Goal: Transaction & Acquisition: Purchase product/service

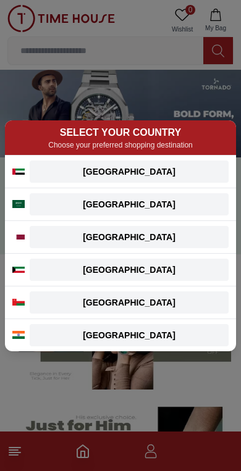
click at [174, 334] on div "India" at bounding box center [129, 335] width 184 height 12
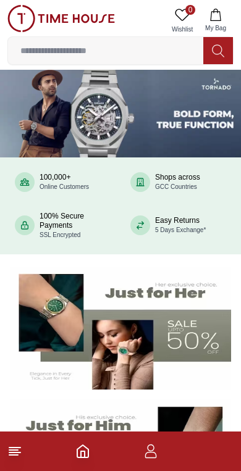
click at [11, 457] on icon at bounding box center [14, 451] width 15 height 15
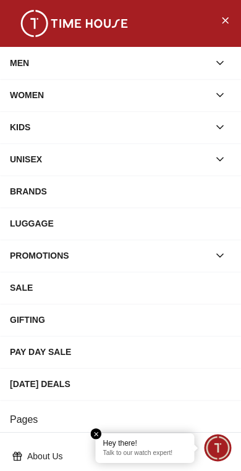
click at [12, 64] on div "MEN" at bounding box center [109, 63] width 199 height 22
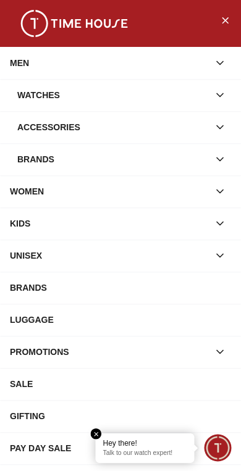
click at [26, 163] on div "Brands" at bounding box center [112, 159] width 191 height 22
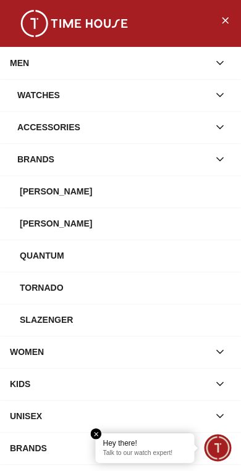
click at [28, 282] on div "Tornado" at bounding box center [125, 288] width 211 height 22
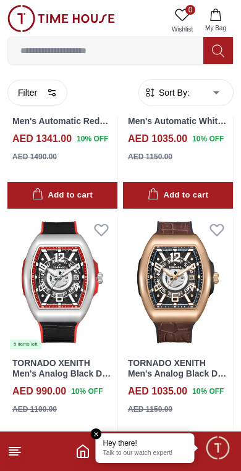
scroll to position [502, 0]
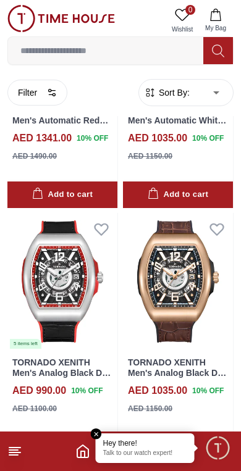
click at [17, 448] on line at bounding box center [14, 448] width 11 height 0
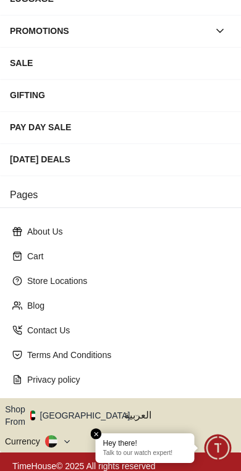
scroll to position [224, 0]
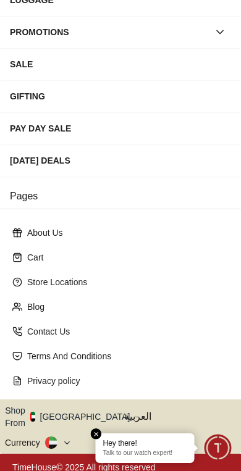
click at [58, 437] on button at bounding box center [58, 443] width 27 height 12
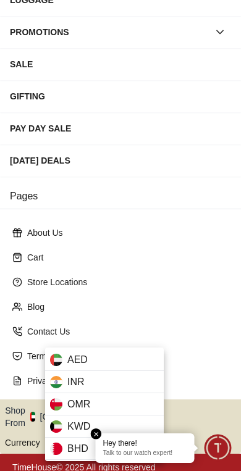
click at [94, 390] on div "INR" at bounding box center [104, 382] width 119 height 22
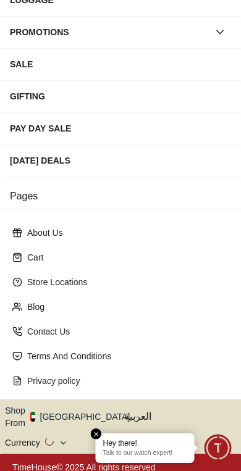
click at [83, 410] on button "Shop From UAE" at bounding box center [72, 416] width 134 height 25
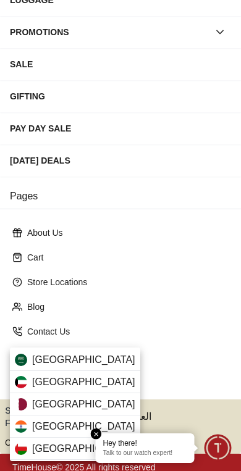
click at [59, 442] on div "Oman" at bounding box center [75, 449] width 130 height 22
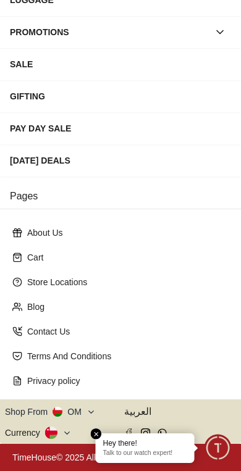
click at [81, 409] on button "Shop From OM" at bounding box center [50, 411] width 91 height 15
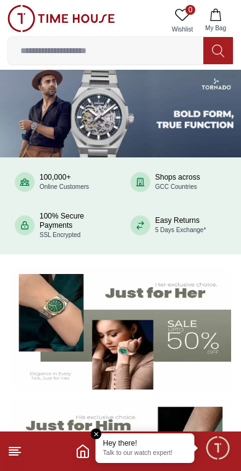
click at [17, 448] on line at bounding box center [14, 448] width 11 height 0
